Goal: Task Accomplishment & Management: Complete application form

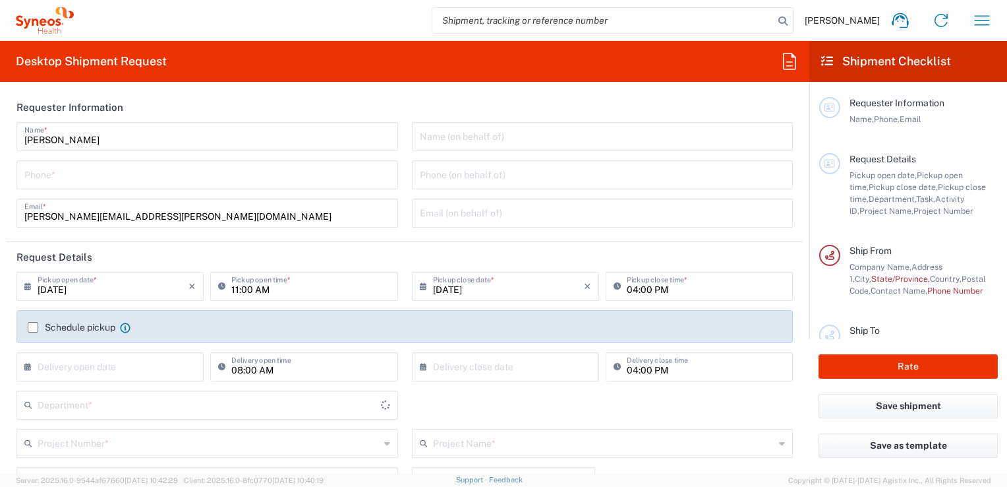
type input "[GEOGRAPHIC_DATA]"
type input "3243"
type input "INC Research Clin Svcs [GEOGRAPHIC_DATA]"
click at [33, 324] on label "Schedule pickup" at bounding box center [72, 327] width 88 height 11
click at [33, 327] on input "Schedule pickup" at bounding box center [33, 327] width 0 height 0
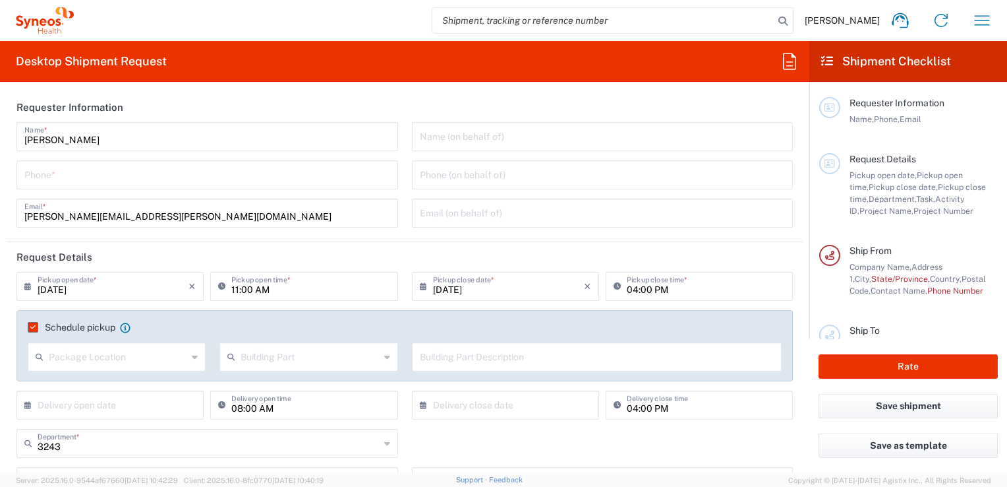
click at [33, 326] on label "Schedule pickup" at bounding box center [72, 327] width 88 height 11
click at [30, 327] on input "Schedule pickup" at bounding box center [30, 327] width 0 height 0
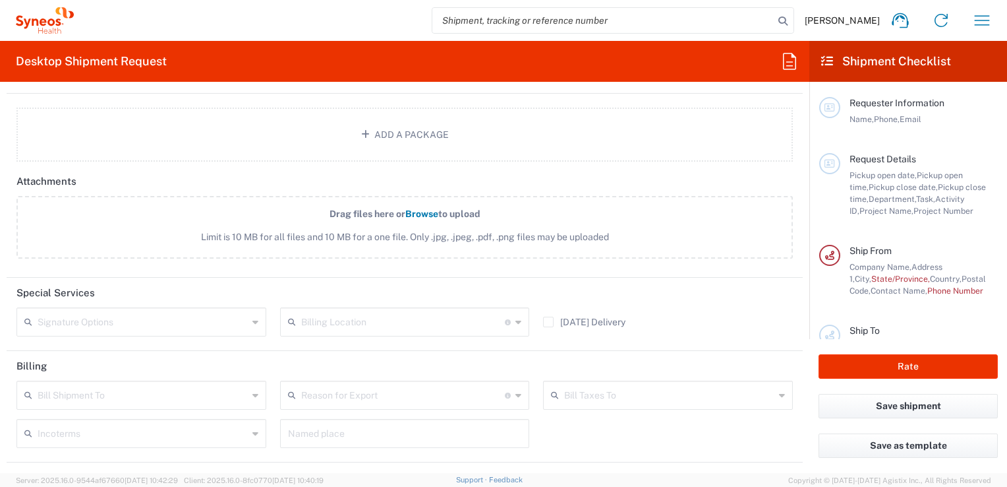
scroll to position [1595, 0]
